Goal: Transaction & Acquisition: Purchase product/service

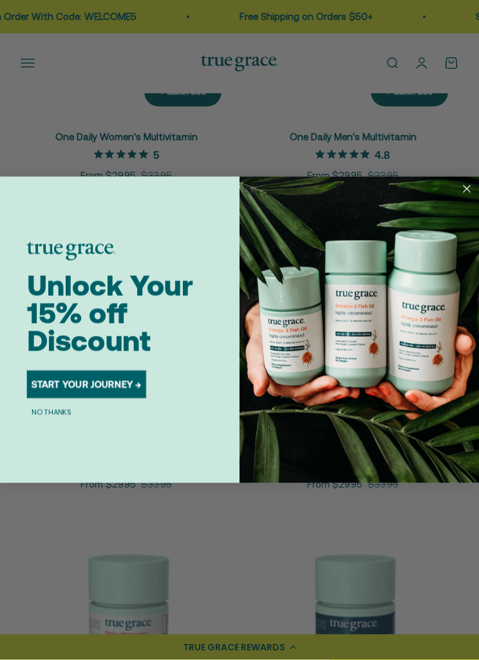
scroll to position [402, 0]
click at [468, 192] on icon "Close dialog" at bounding box center [466, 189] width 6 height 6
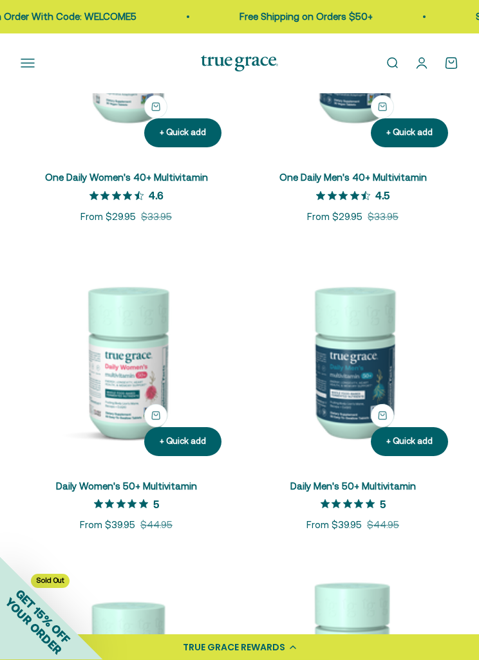
scroll to position [670, 0]
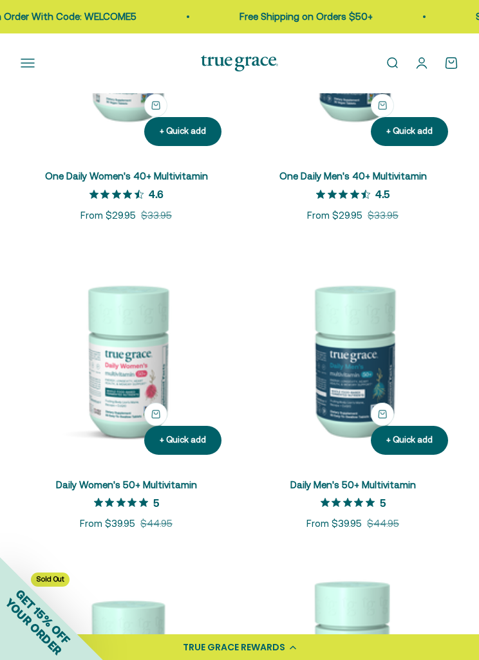
click at [147, 402] on img at bounding box center [126, 359] width 211 height 211
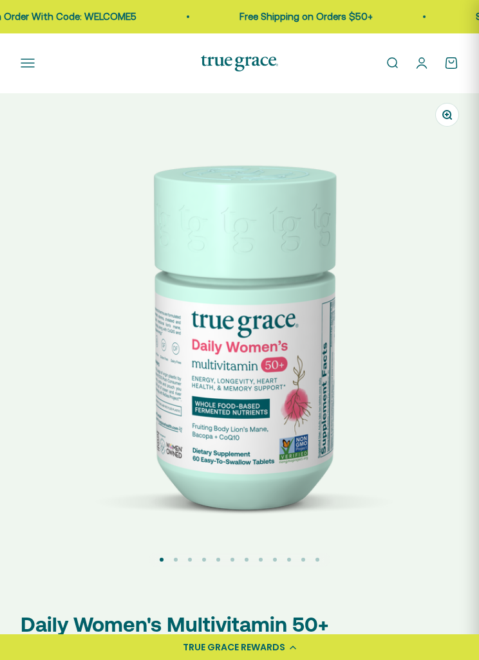
select select "3"
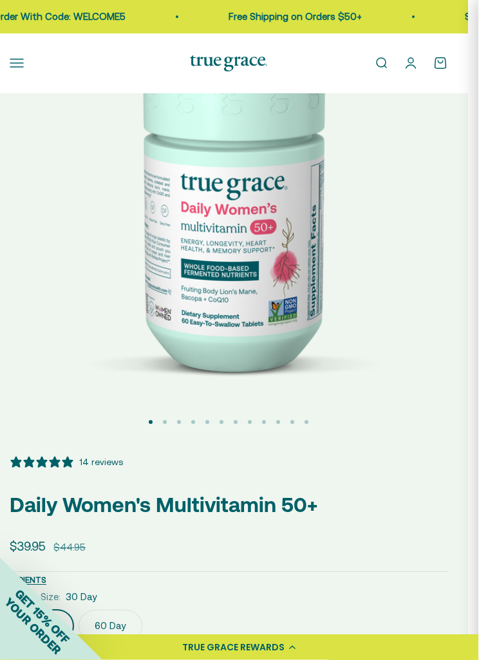
scroll to position [138, 10]
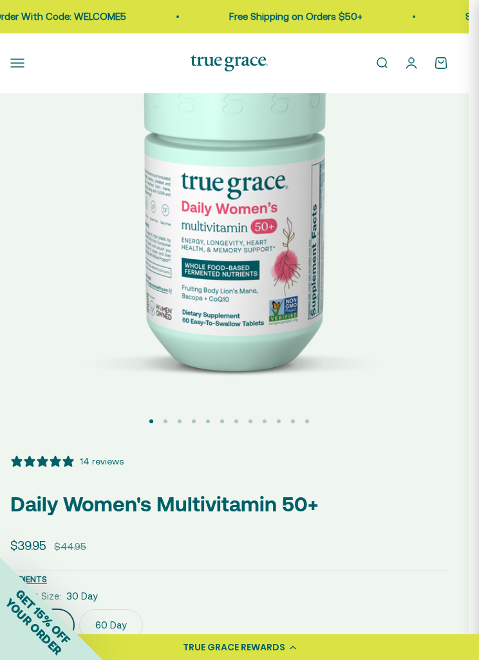
click at [163, 421] on button "Go to item 2" at bounding box center [165, 422] width 4 height 4
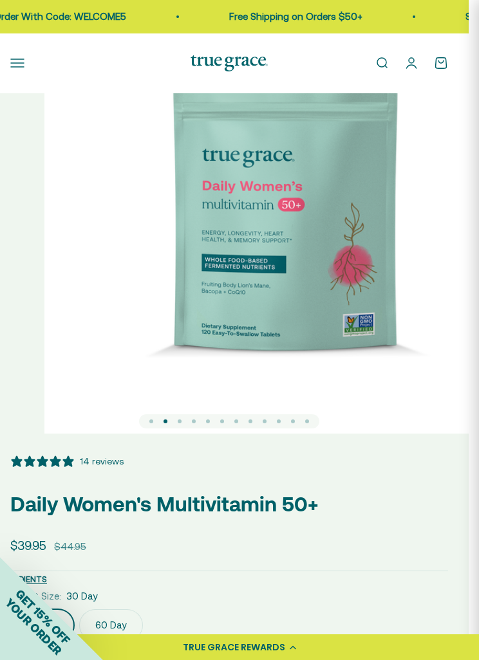
scroll to position [0, 480]
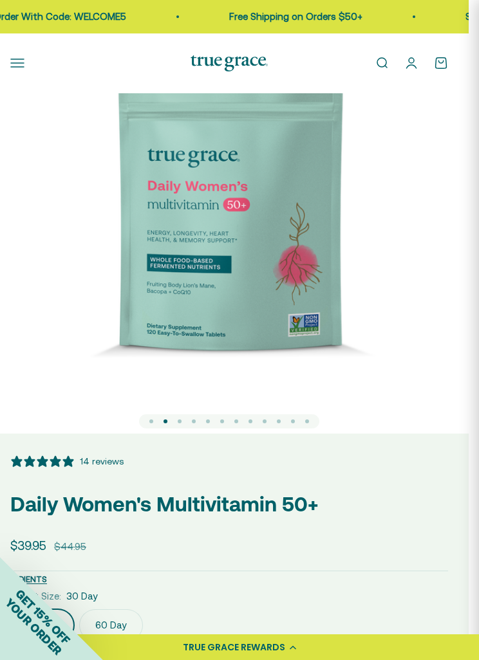
click at [181, 420] on button "Go to item 3" at bounding box center [180, 422] width 4 height 4
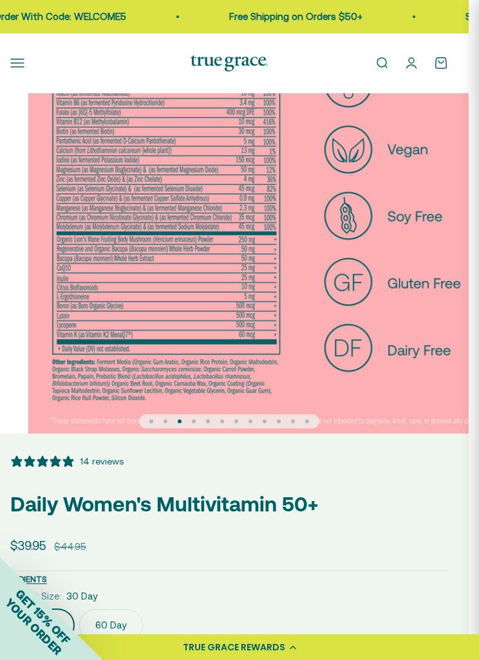
scroll to position [0, 960]
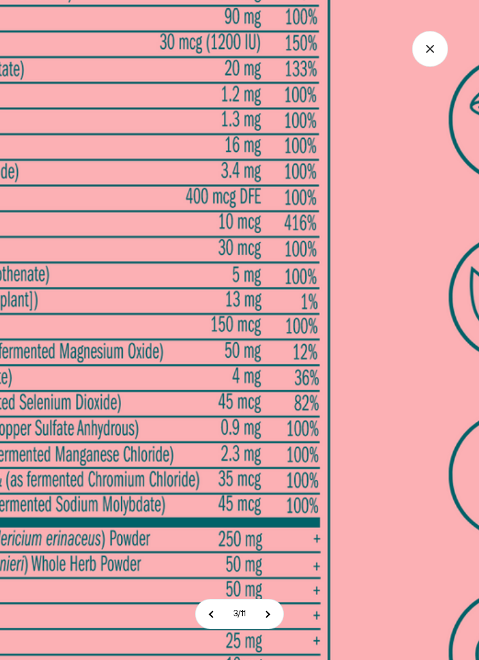
click at [196, 267] on img at bounding box center [296, 417] width 1287 height 1287
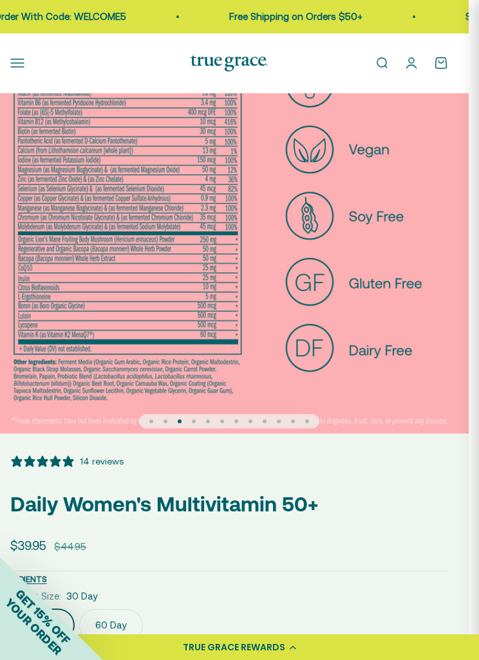
click at [189, 259] on img at bounding box center [229, 194] width 479 height 479
click at [203, 270] on img at bounding box center [229, 194] width 479 height 479
click at [235, 296] on img at bounding box center [229, 194] width 479 height 479
click at [239, 245] on img at bounding box center [229, 194] width 479 height 479
click at [252, 263] on img at bounding box center [229, 194] width 479 height 479
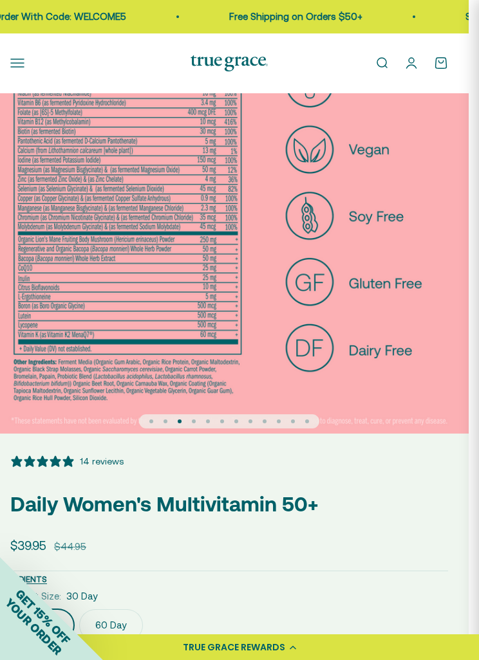
click at [249, 256] on img at bounding box center [229, 194] width 479 height 479
click at [231, 252] on img at bounding box center [229, 194] width 479 height 479
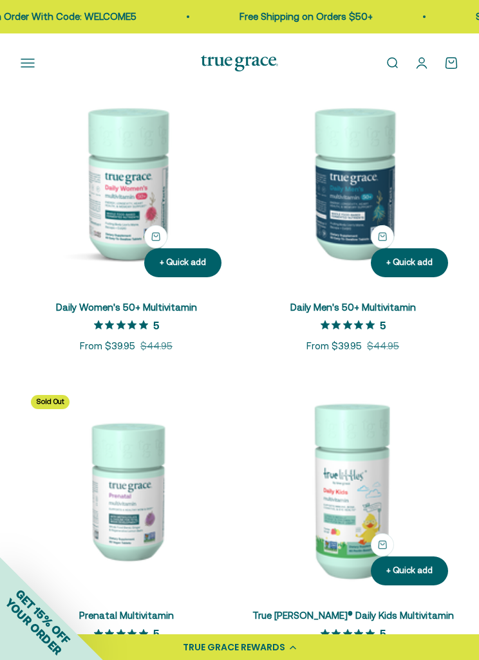
scroll to position [846, 0]
